Goal: Transaction & Acquisition: Subscribe to service/newsletter

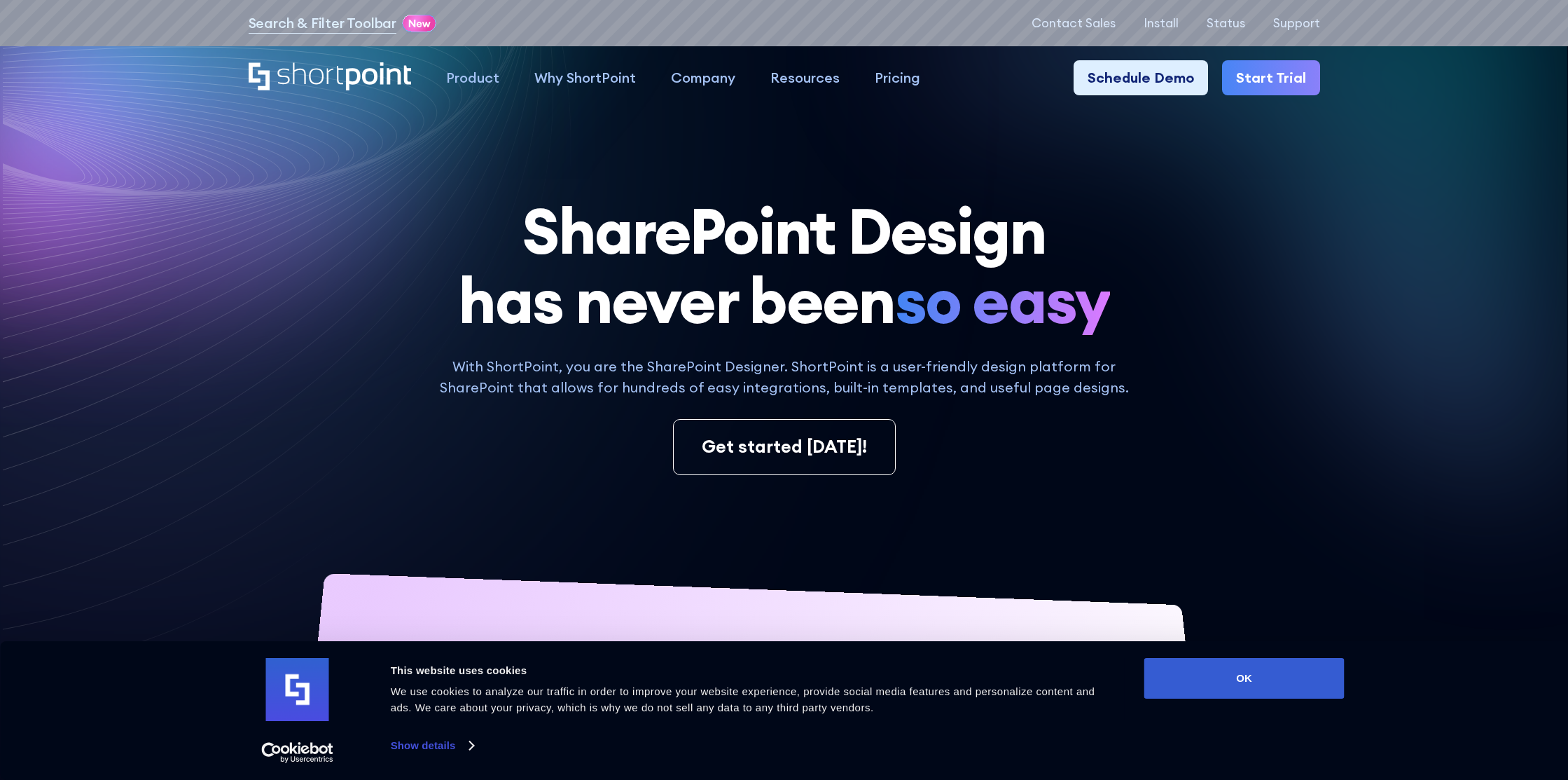
click at [1254, 77] on link "Start Trial" at bounding box center [1271, 77] width 98 height 35
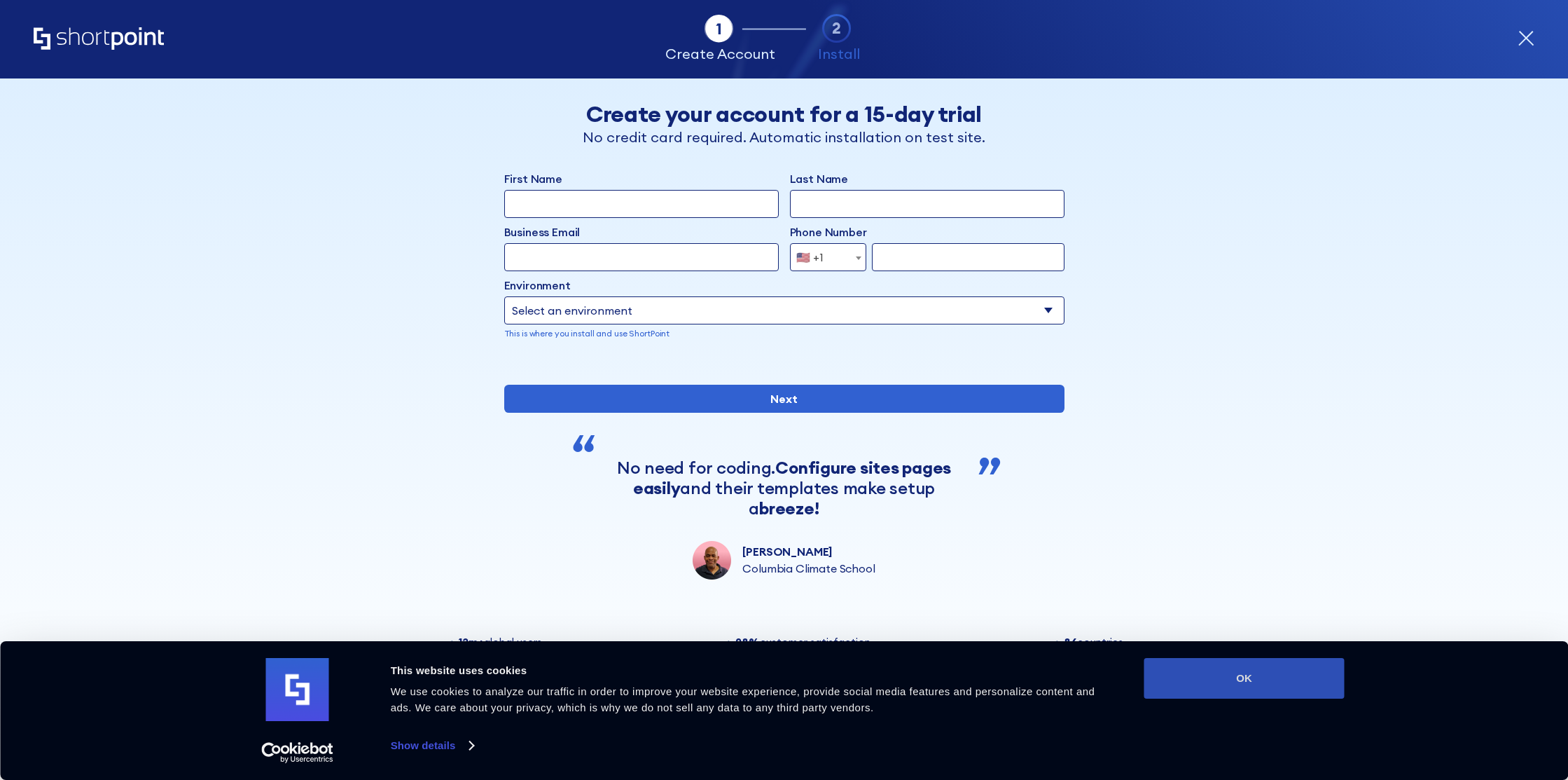
click at [1210, 686] on button "OK" at bounding box center [1244, 678] width 200 height 41
